Goal: Information Seeking & Learning: Learn about a topic

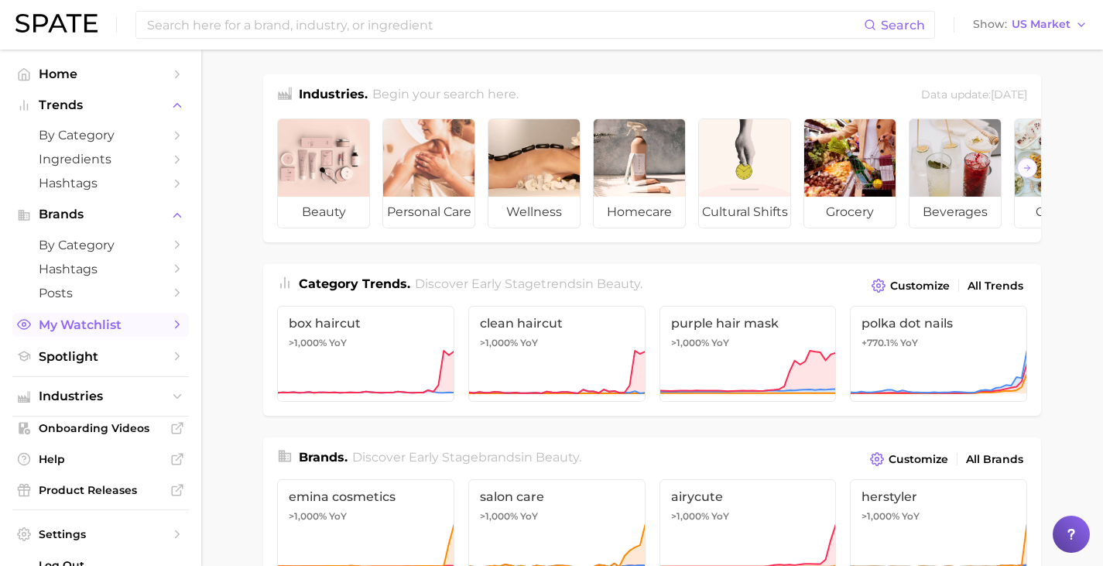
click at [100, 324] on span "My Watchlist" at bounding box center [101, 324] width 124 height 15
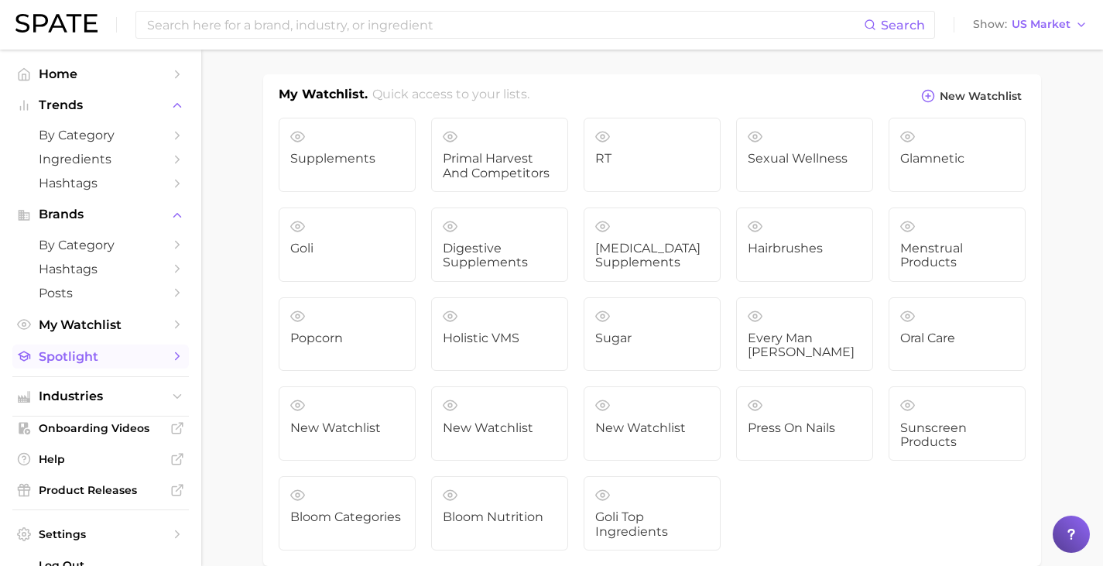
click at [94, 361] on span "Spotlight" at bounding box center [101, 356] width 124 height 15
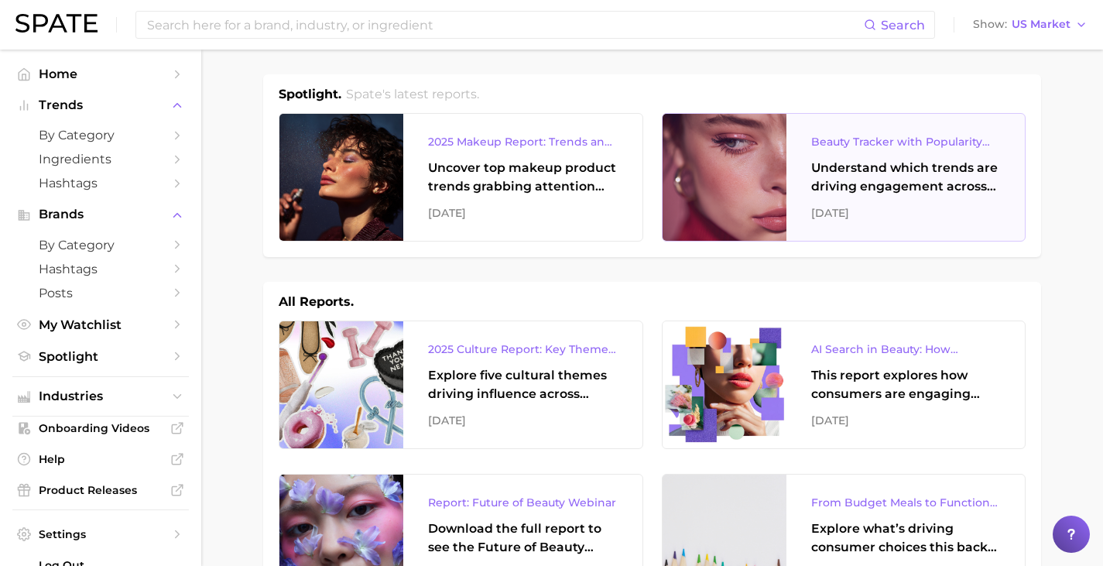
click at [916, 221] on div "September 2025" at bounding box center [907, 213] width 190 height 19
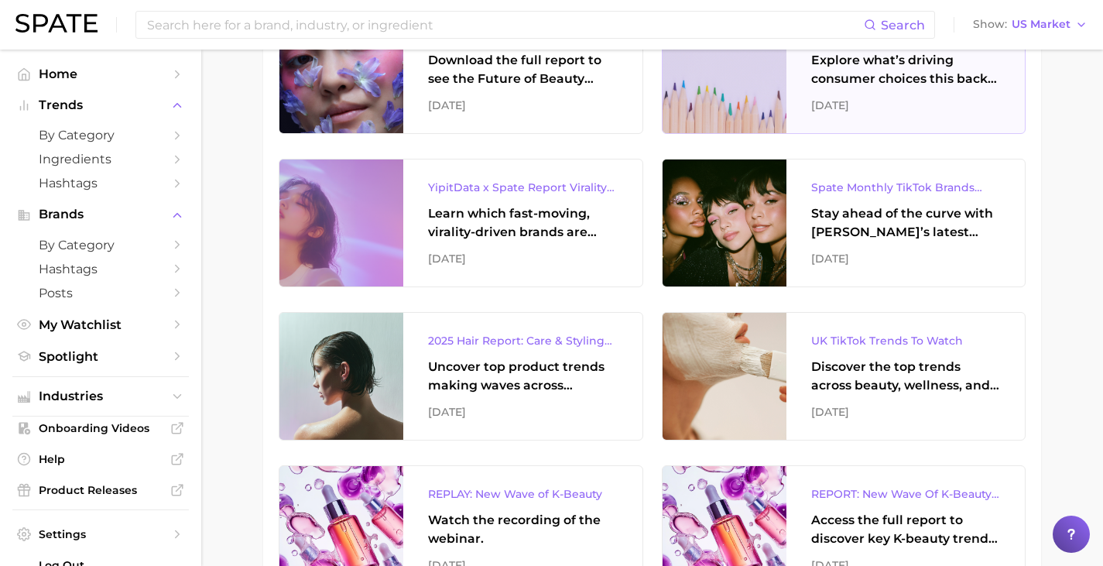
scroll to position [387, 0]
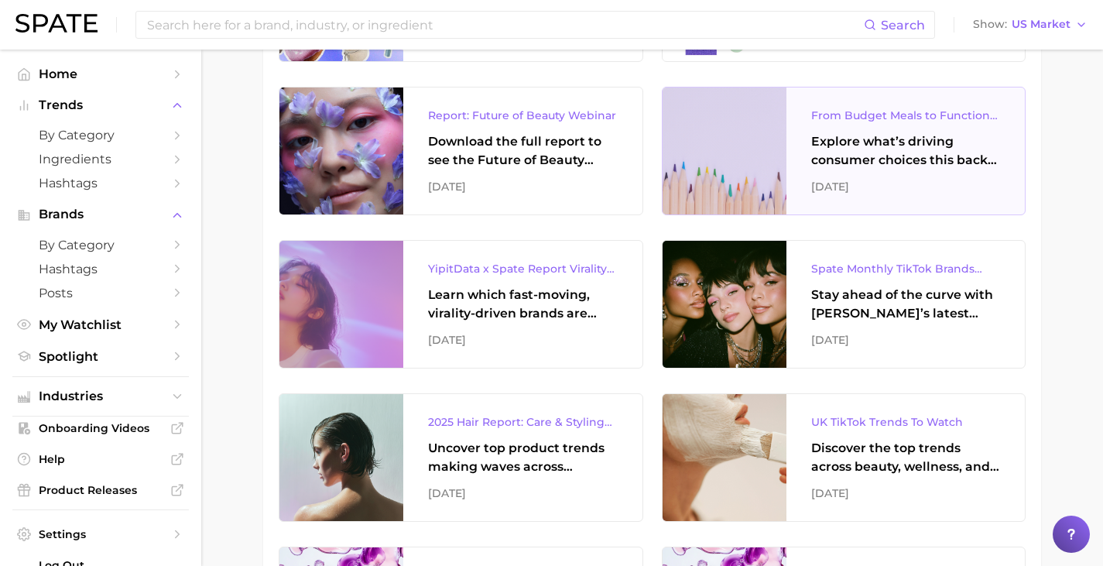
click at [877, 173] on div "From Budget Meals to Functional Snacks: Food & Beverage Trends Shaping Consumer…" at bounding box center [906, 151] width 239 height 127
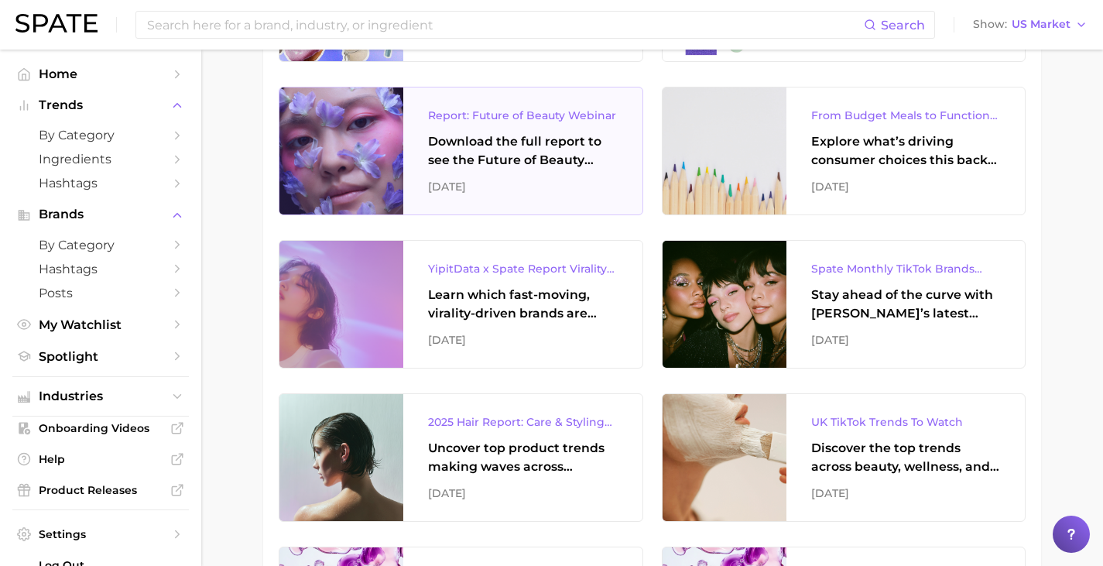
click at [511, 151] on div "Download the full report to see the Future of Beauty trends we unpacked during …" at bounding box center [523, 150] width 190 height 37
